Goal: Task Accomplishment & Management: Manage account settings

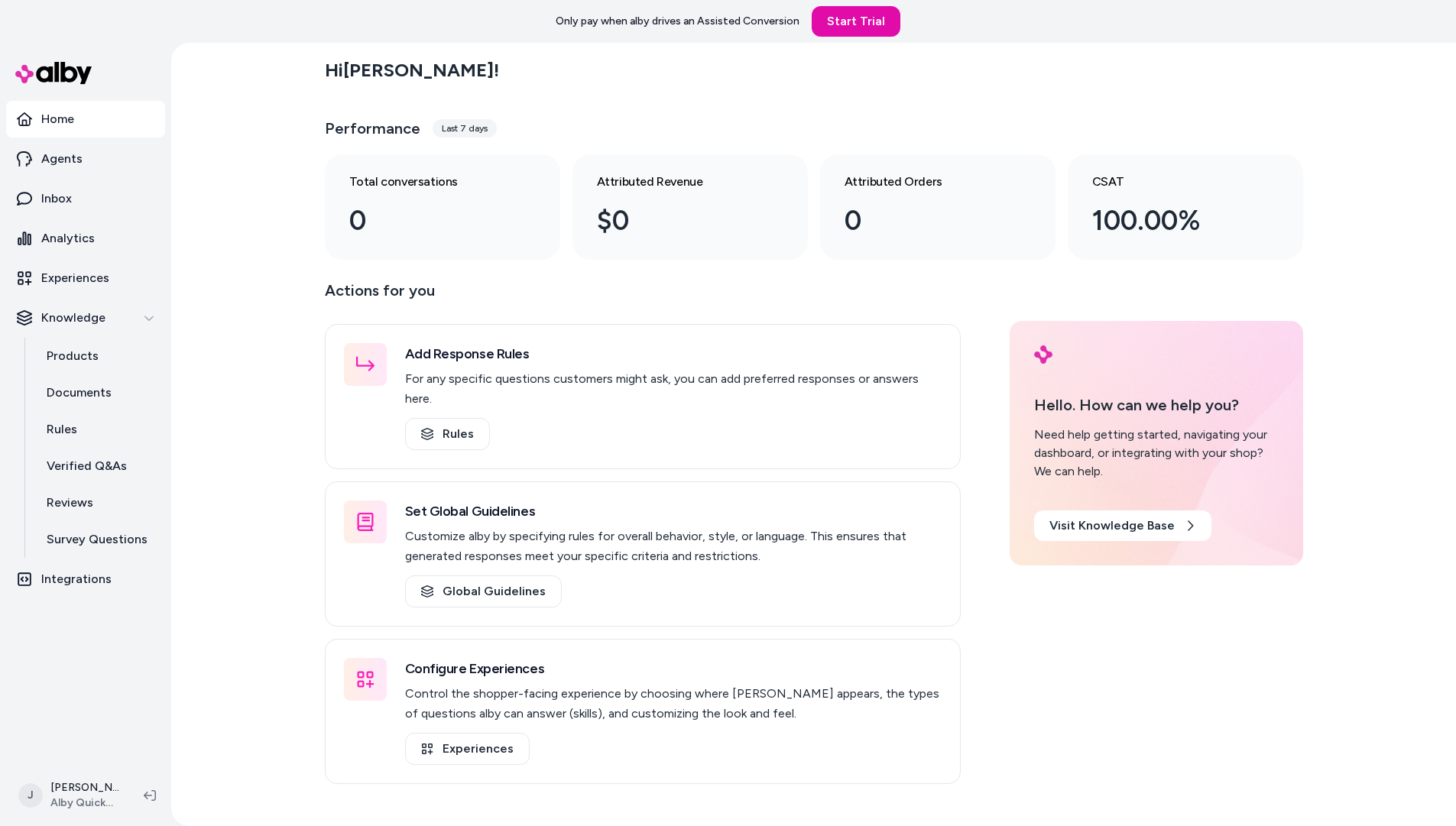
click at [203, 255] on div "Hi [PERSON_NAME] ! Performance Last 7 days Total conversations 0 Attributed Rev…" at bounding box center [814, 435] width 1285 height 783
drag, startPoint x: 203, startPoint y: 256, endPoint x: 217, endPoint y: 255, distance: 14.0
click at [202, 255] on div "Hi Jackie ! Performance Last 7 days Total conversations 0 Attributed Revenue $0…" at bounding box center [814, 435] width 1285 height 783
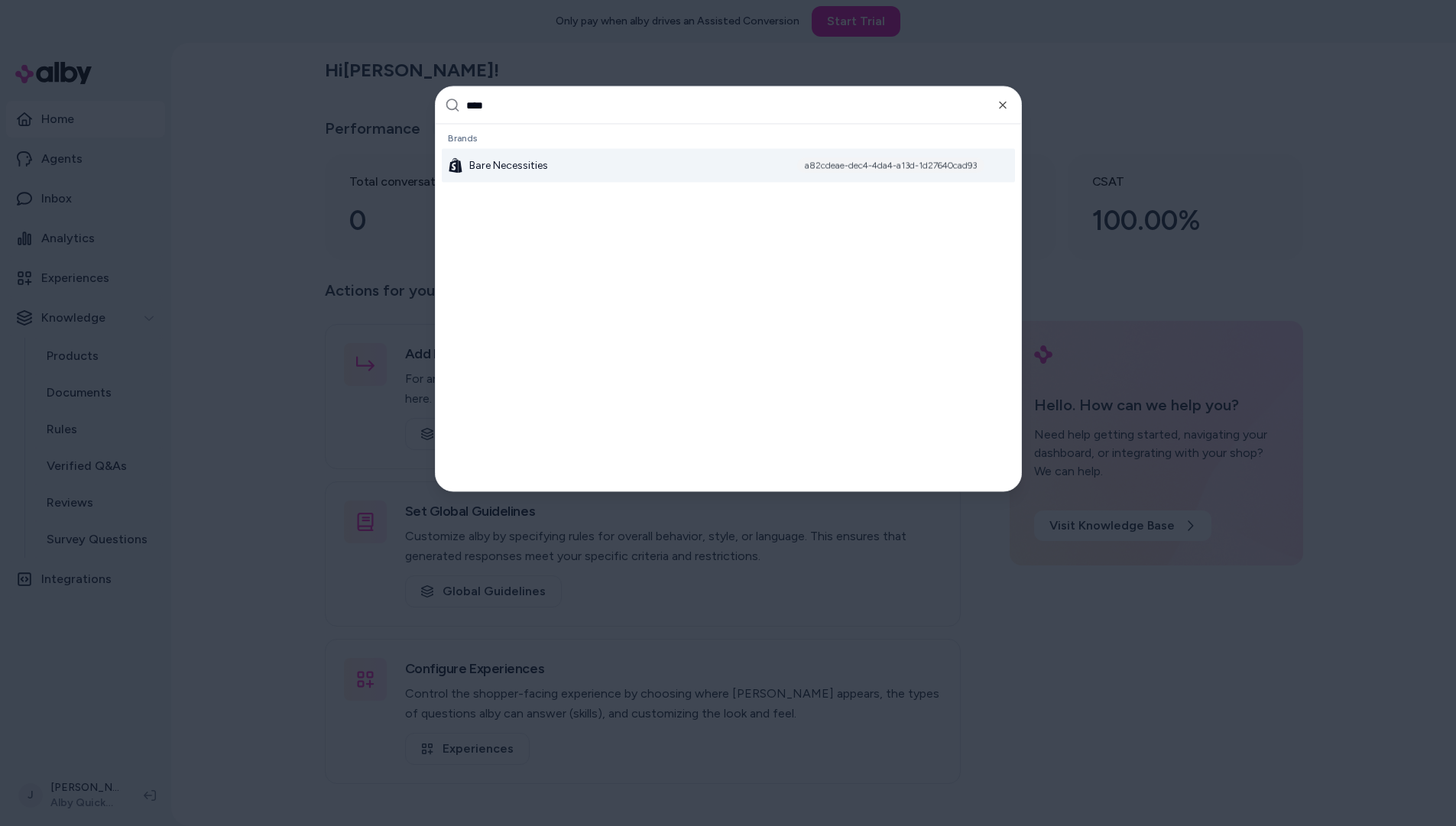
type input "****"
click at [531, 167] on span "Bare Necessities" at bounding box center [508, 165] width 78 height 15
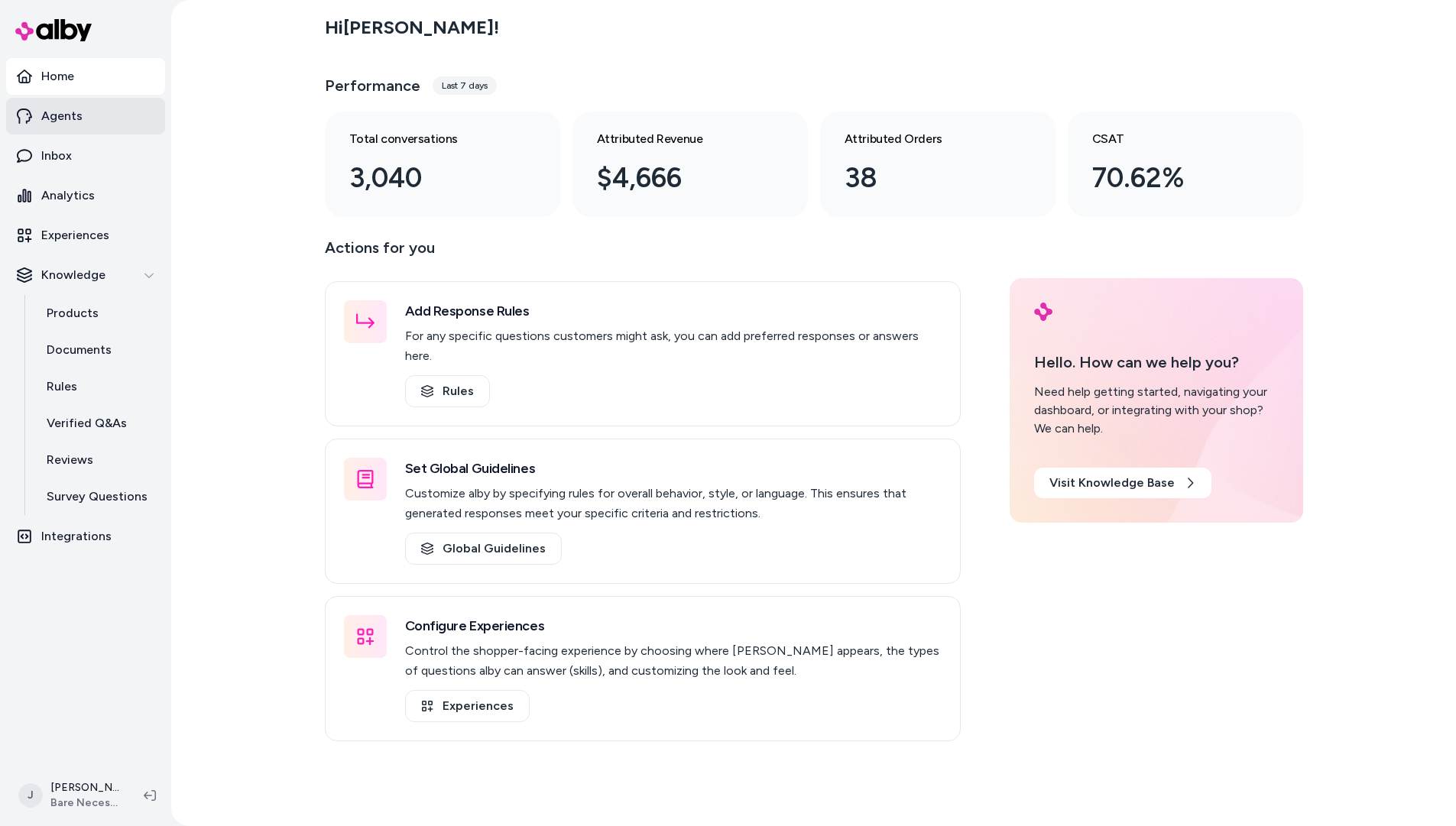
click at [66, 123] on p "Agents" at bounding box center [62, 116] width 41 height 19
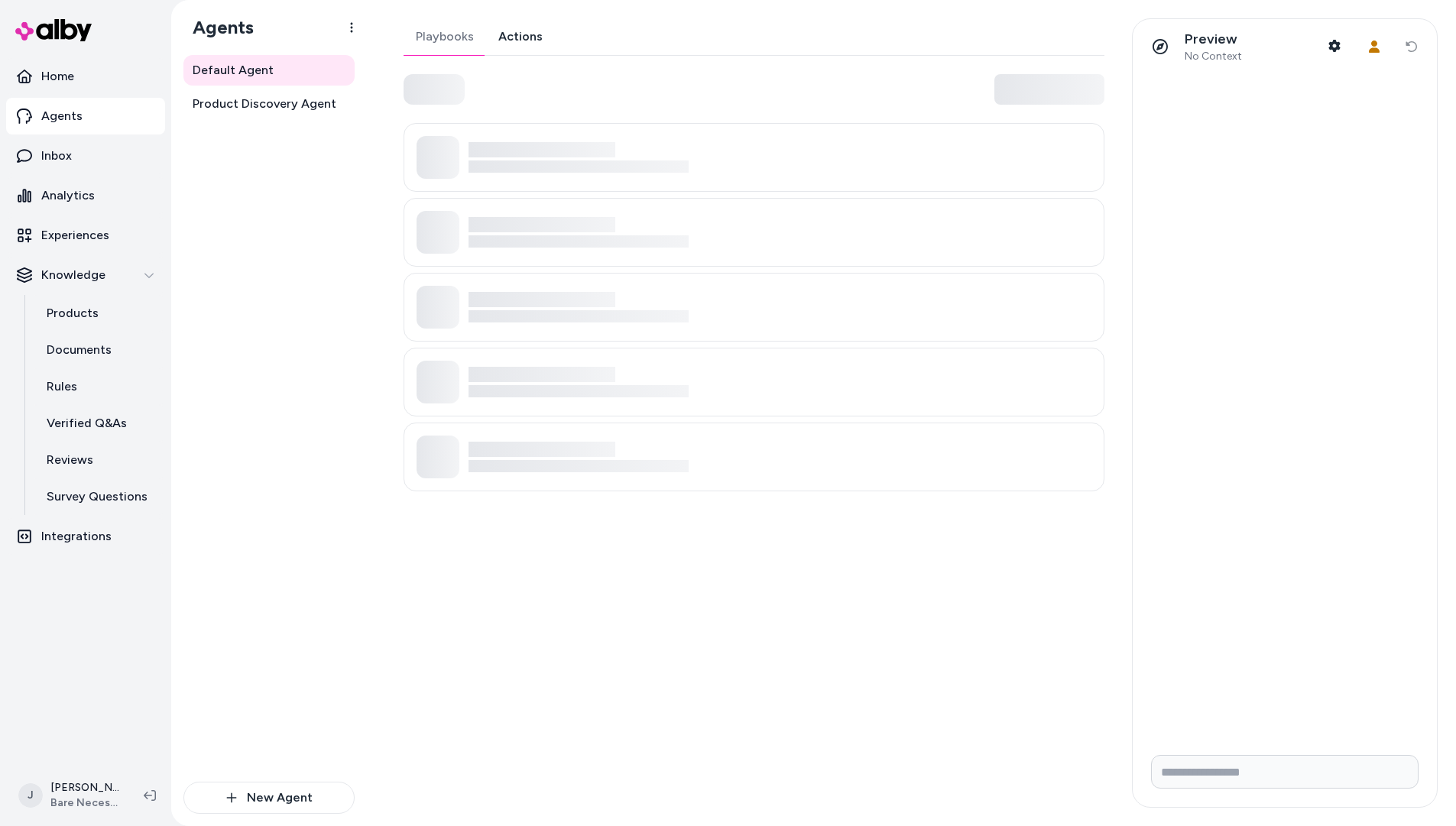
click at [515, 49] on link "Actions" at bounding box center [520, 36] width 68 height 36
